Goal: Information Seeking & Learning: Learn about a topic

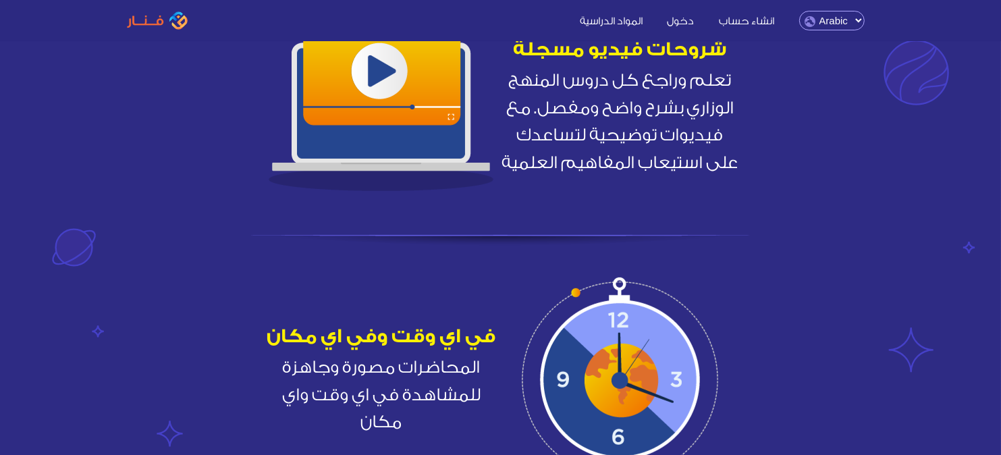
scroll to position [337, 0]
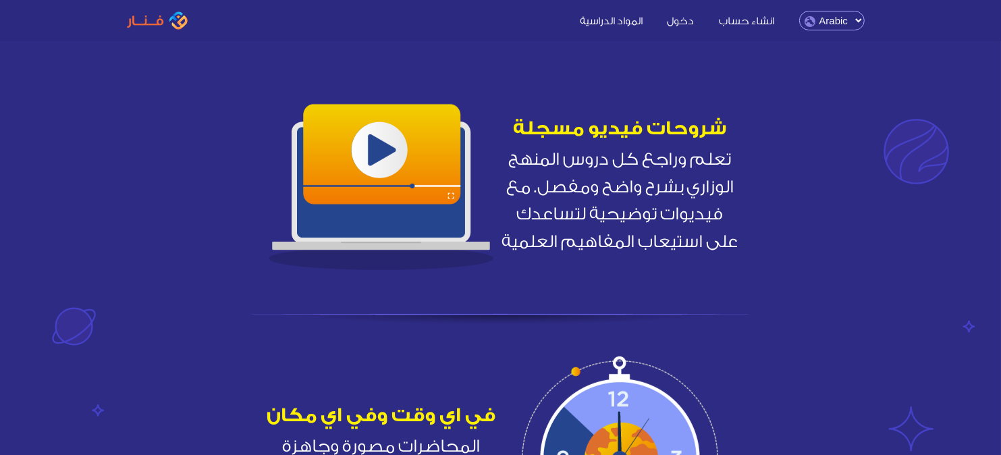
click at [626, 26] on link "المواد الدراسية" at bounding box center [610, 20] width 84 height 14
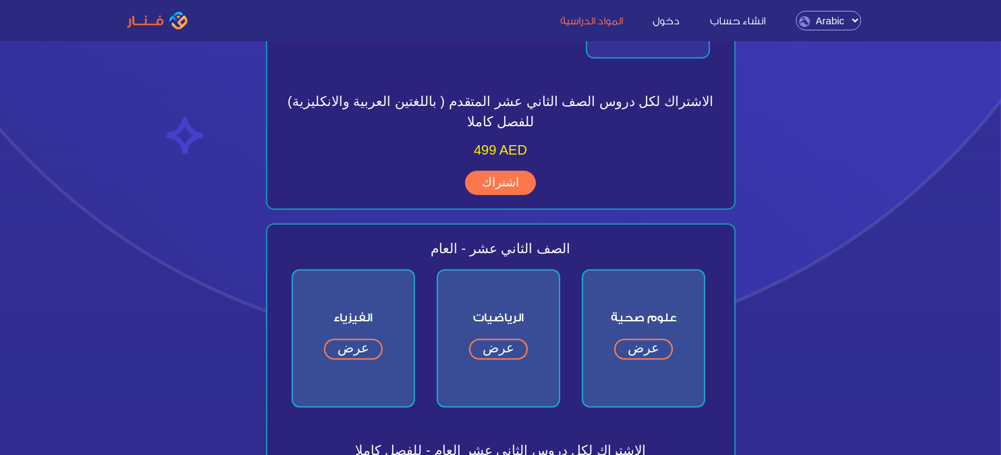
scroll to position [675, 0]
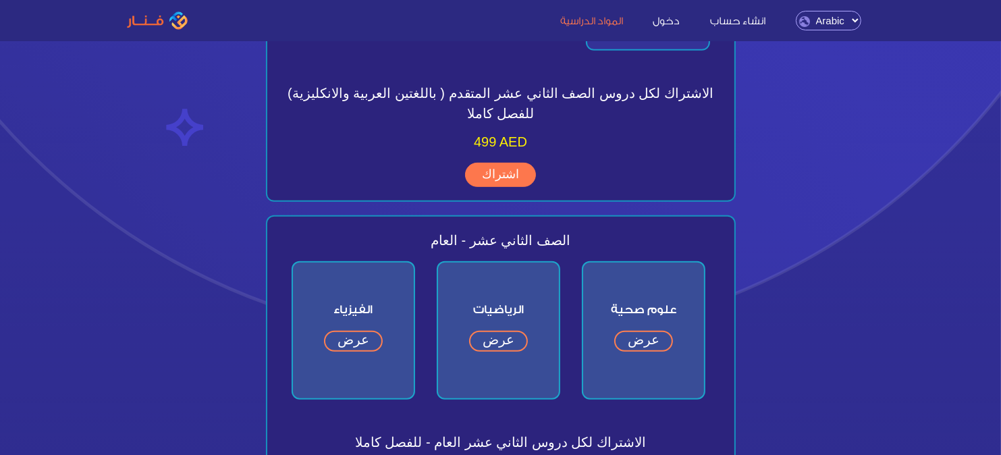
click at [499, 333] on link "عرض" at bounding box center [498, 341] width 59 height 21
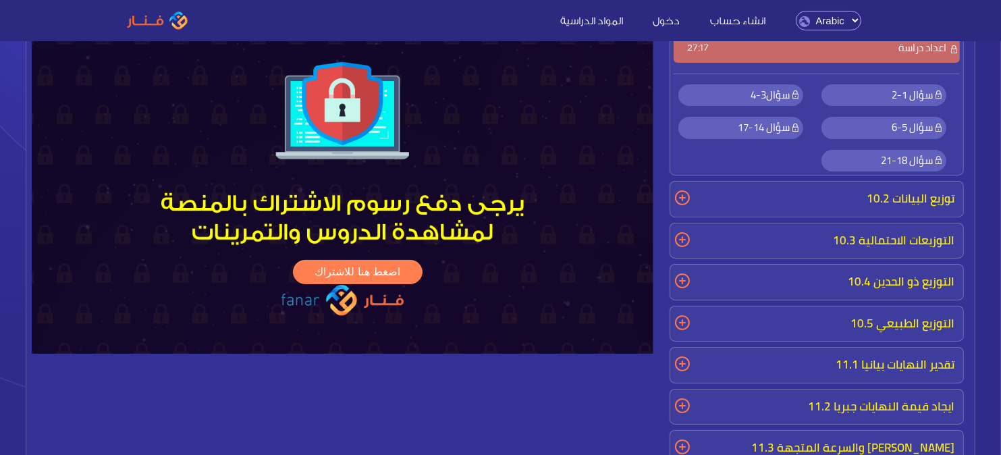
scroll to position [135, 0]
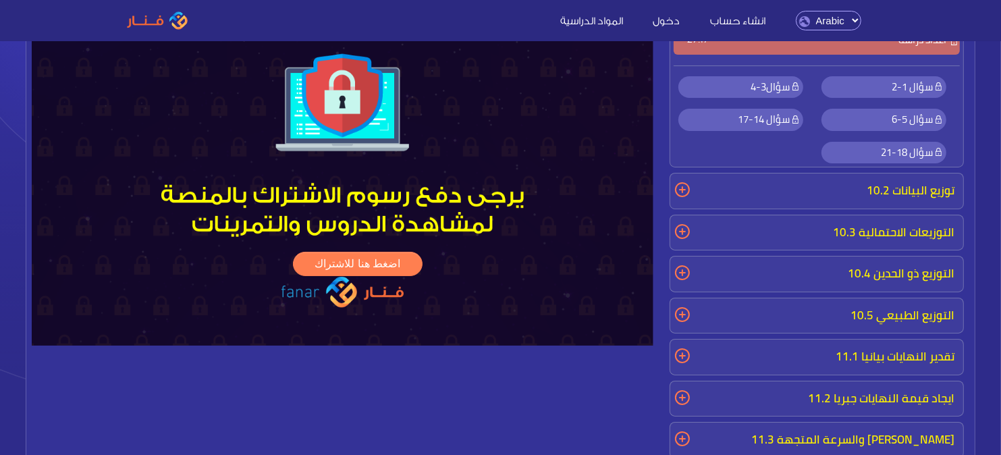
click at [704, 189] on p "توزيع البيانات 10.2" at bounding box center [816, 191] width 287 height 28
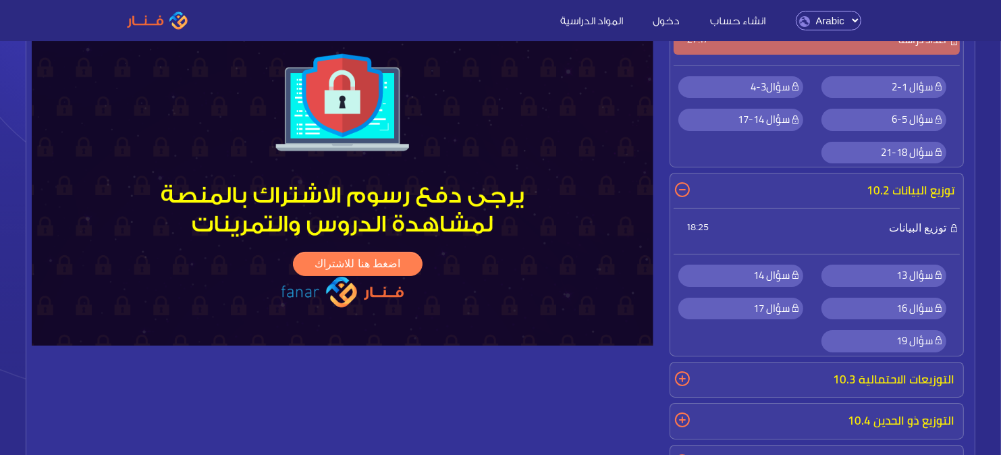
click at [170, 16] on img at bounding box center [157, 20] width 61 height 19
